Goal: Task Accomplishment & Management: Manage account settings

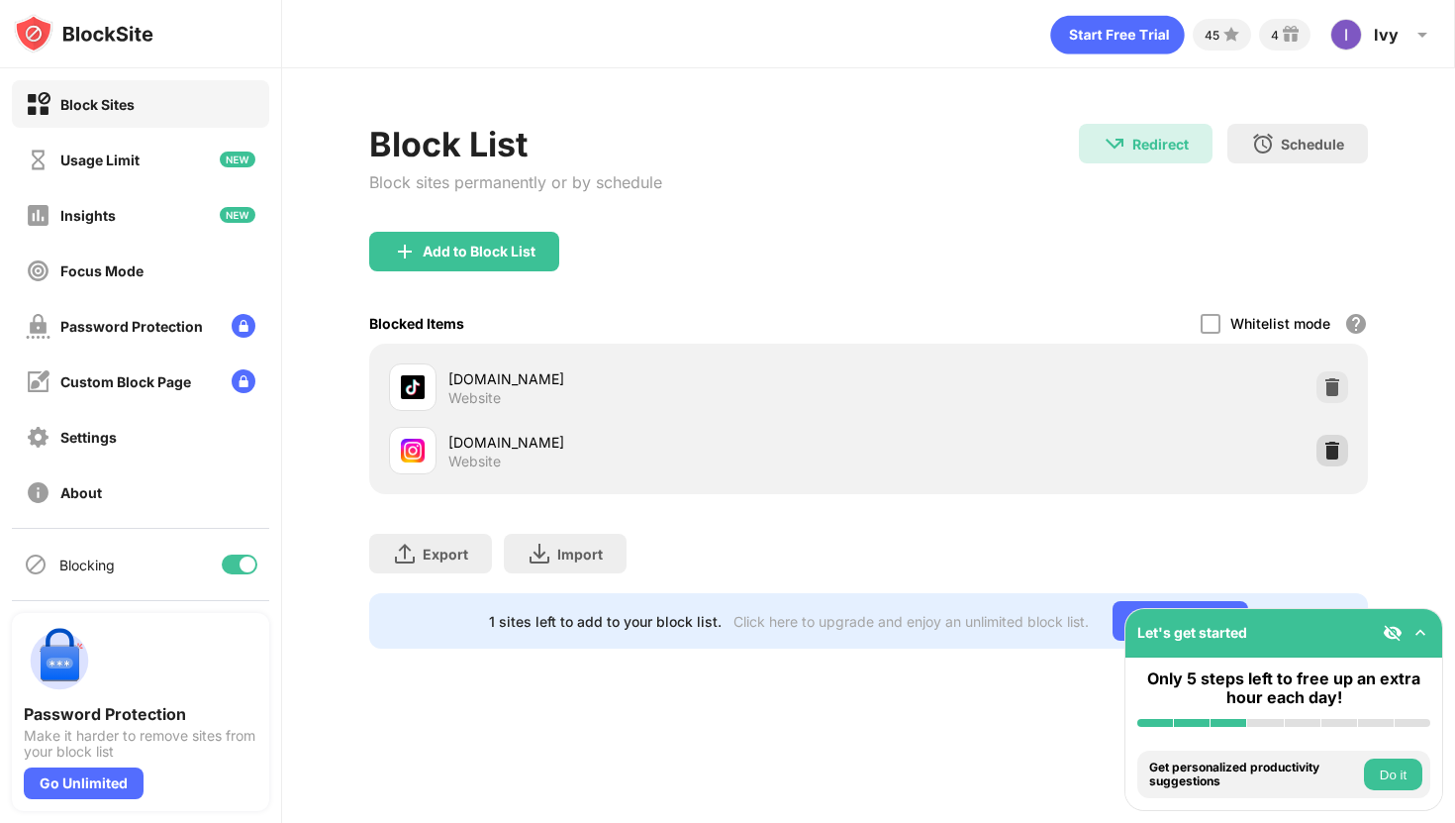
click at [1332, 442] on img at bounding box center [1333, 451] width 20 height 20
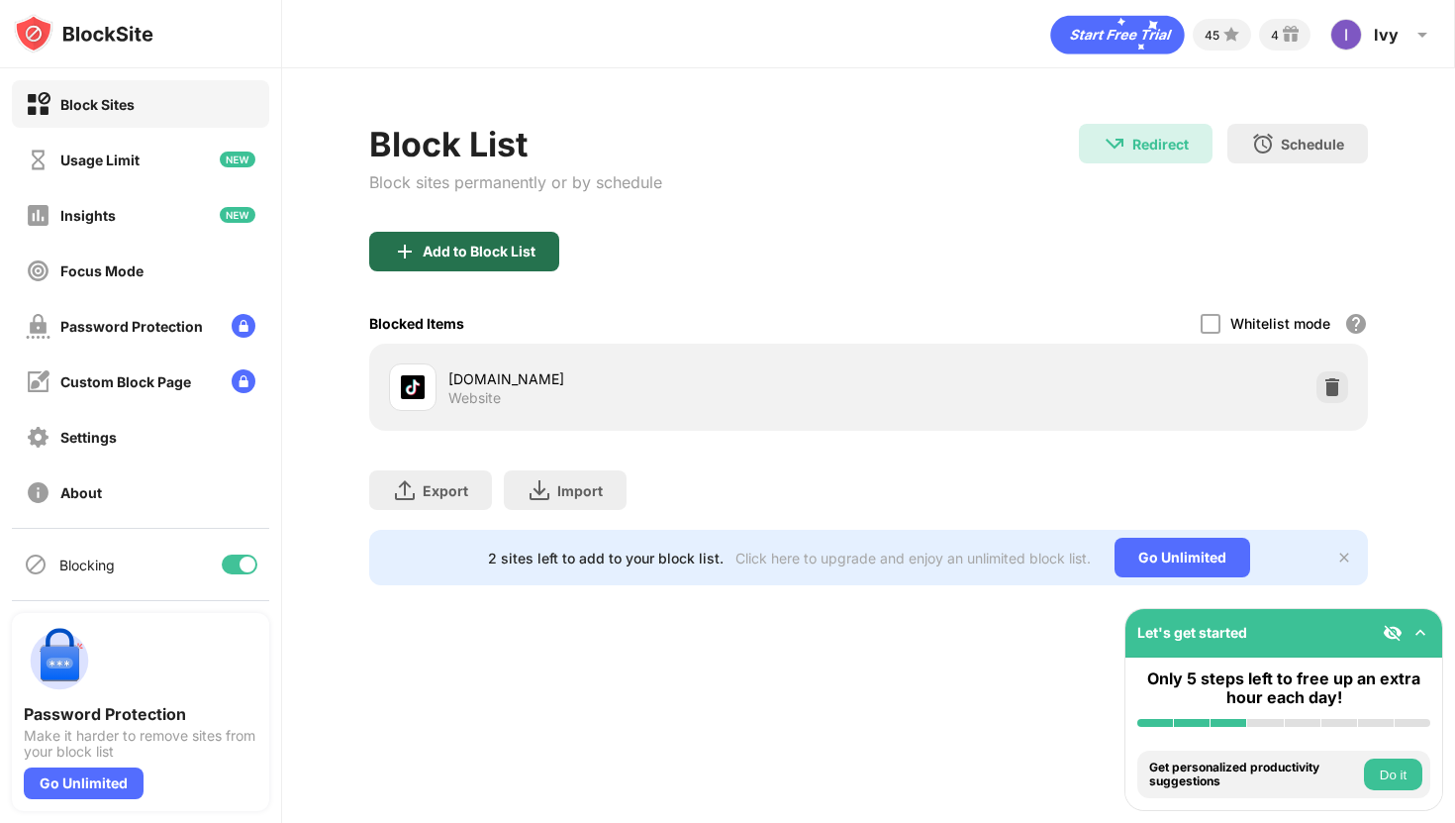
click at [447, 233] on div "Add to Block List" at bounding box center [464, 252] width 190 height 40
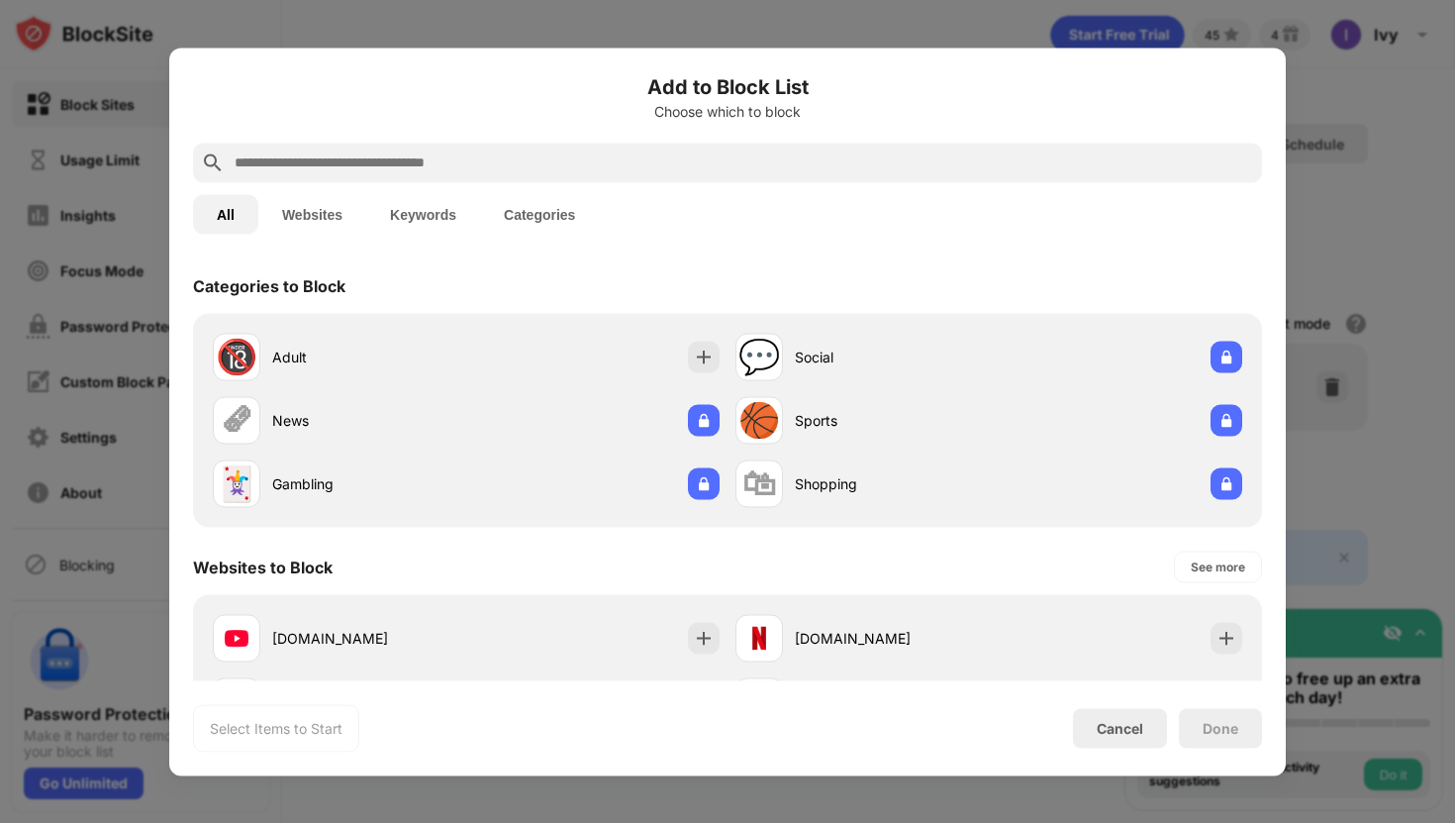
click at [440, 172] on input "text" at bounding box center [744, 162] width 1022 height 24
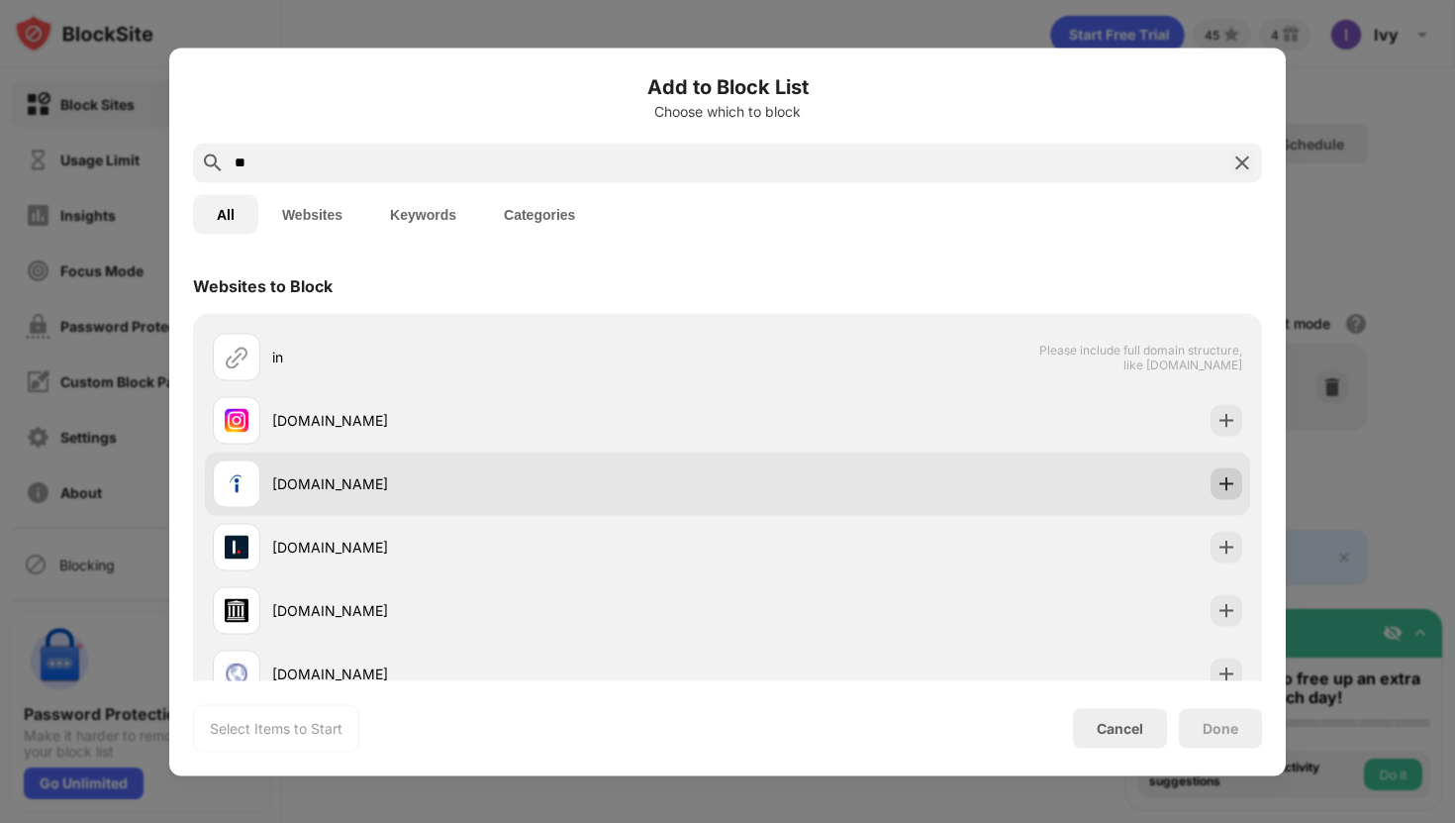
type input "**"
click at [1235, 485] on img at bounding box center [1227, 483] width 20 height 20
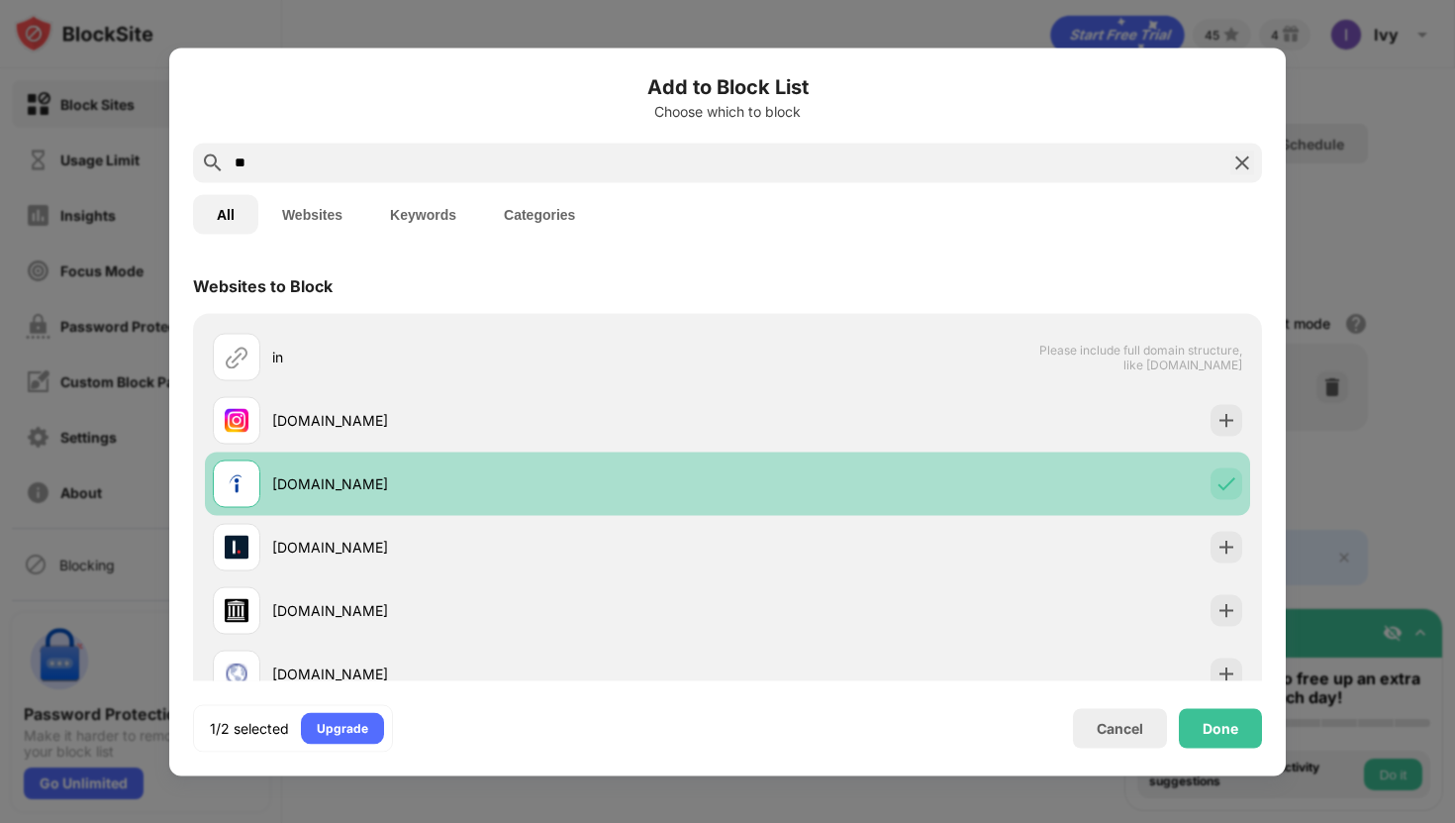
click at [1232, 484] on img at bounding box center [1227, 483] width 20 height 20
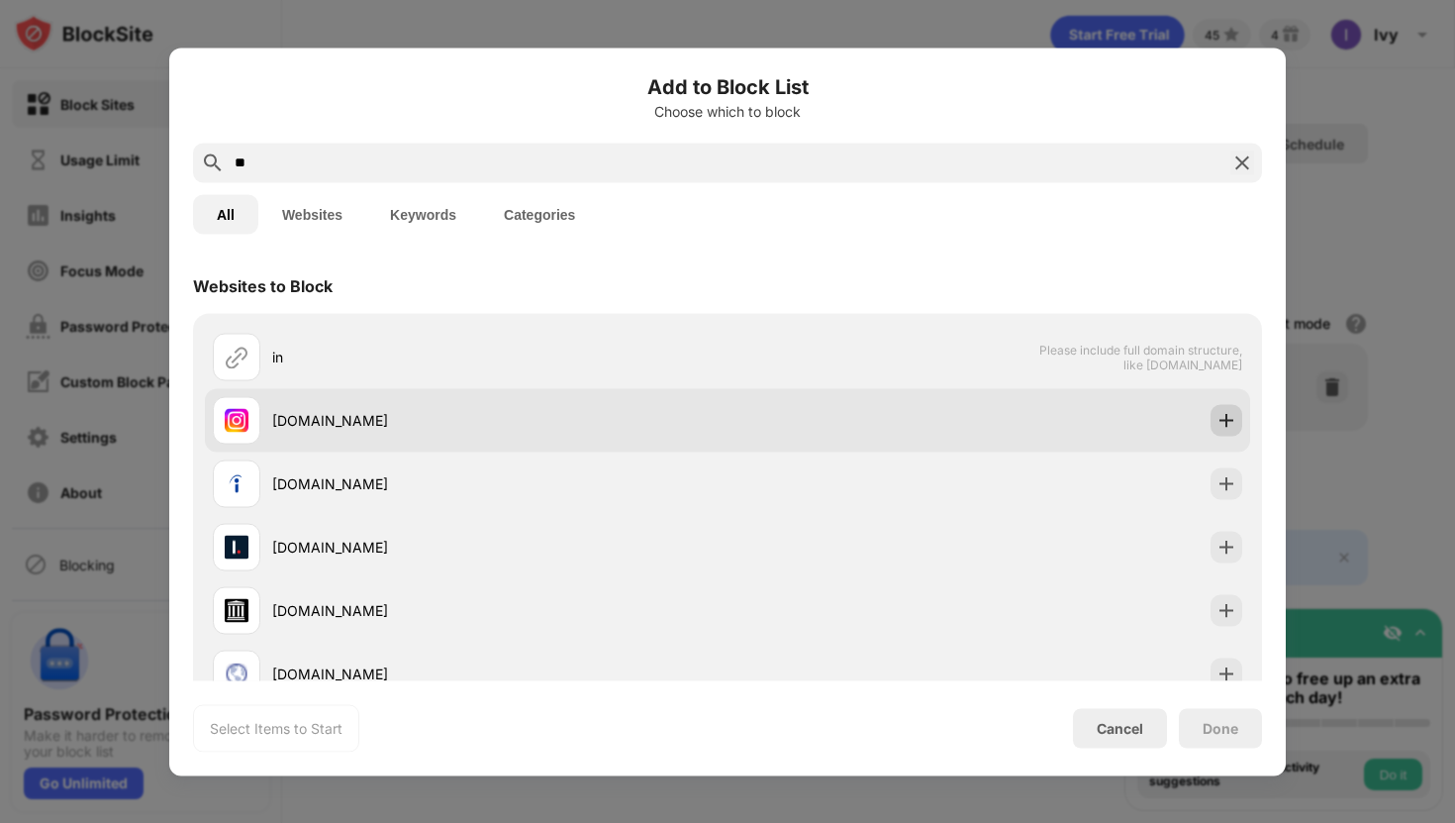
click at [1234, 413] on img at bounding box center [1227, 420] width 20 height 20
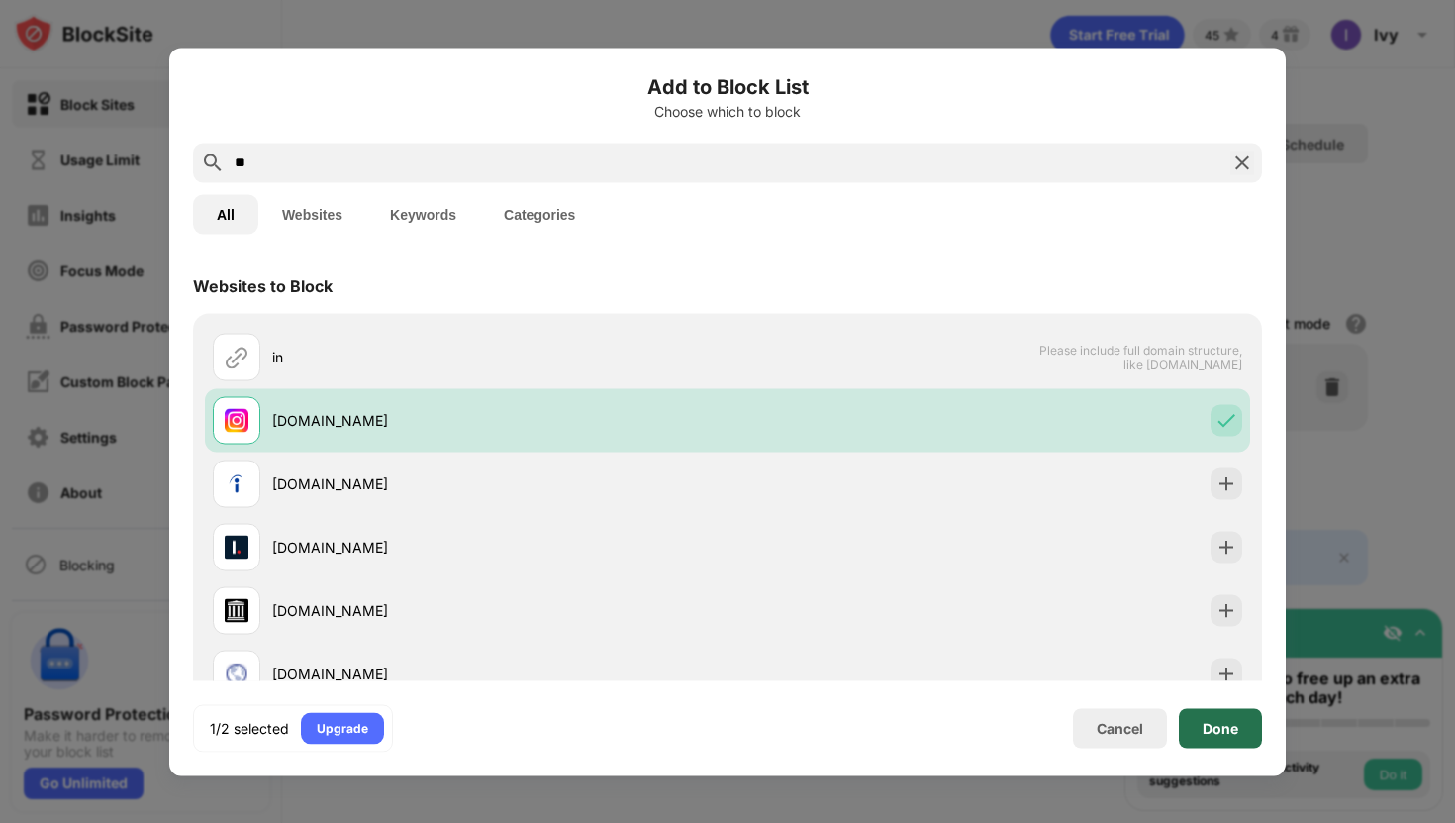
click at [1231, 744] on div "Done" at bounding box center [1220, 728] width 83 height 40
